Goal: Check status: Check status

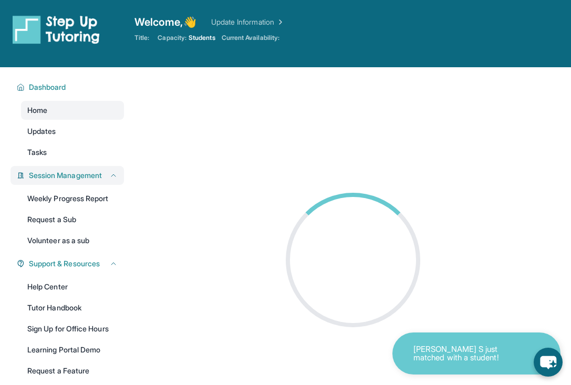
scroll to position [50, 0]
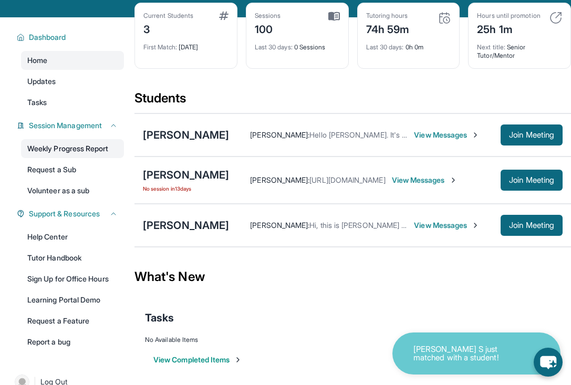
click at [90, 158] on link "Weekly Progress Report" at bounding box center [72, 148] width 103 height 19
click at [188, 182] on div "[PERSON_NAME]" at bounding box center [186, 175] width 86 height 15
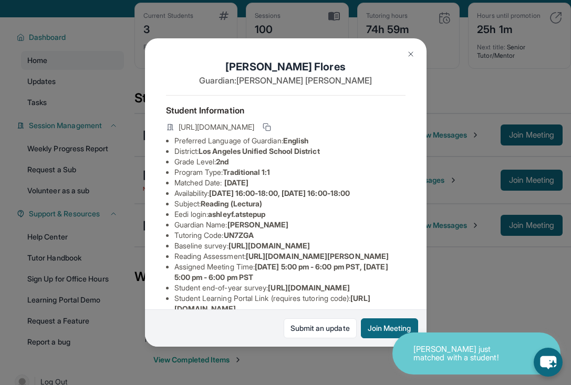
click at [407, 53] on img at bounding box center [410, 54] width 8 height 8
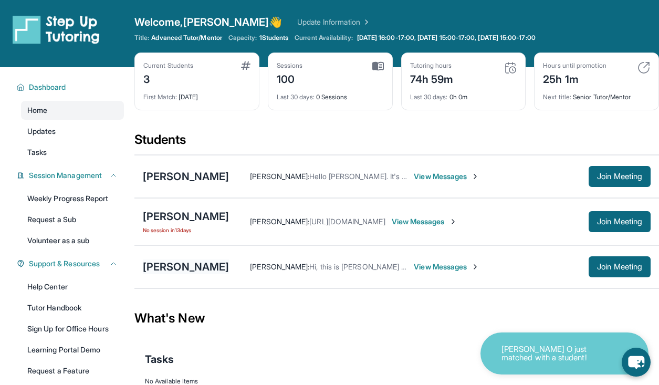
click at [195, 260] on div "[PERSON_NAME]" at bounding box center [186, 266] width 86 height 15
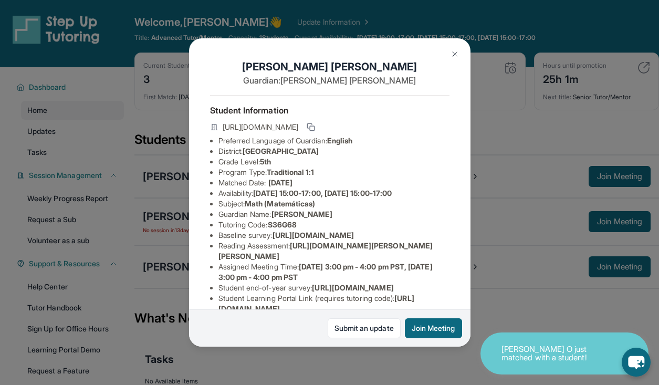
scroll to position [48, 0]
